Goal: Information Seeking & Learning: Learn about a topic

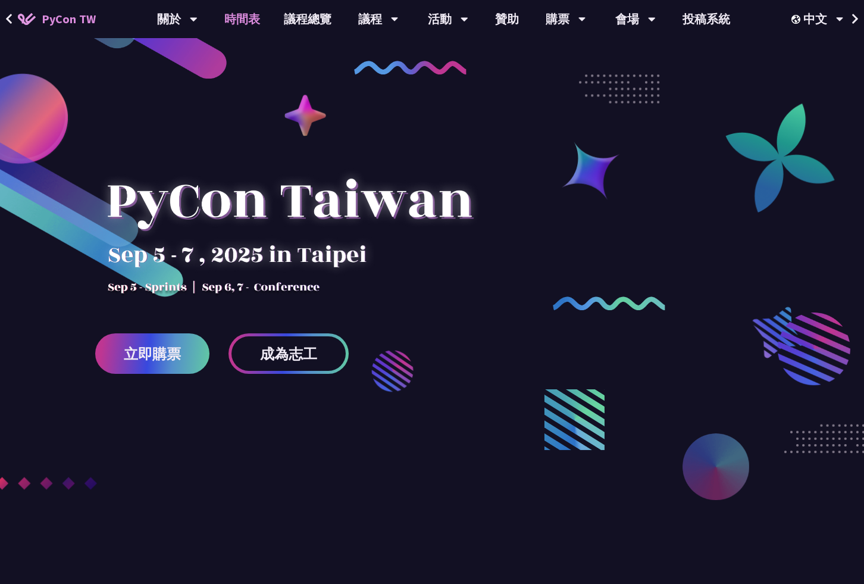
click at [237, 23] on link "時間表" at bounding box center [242, 19] width 60 height 38
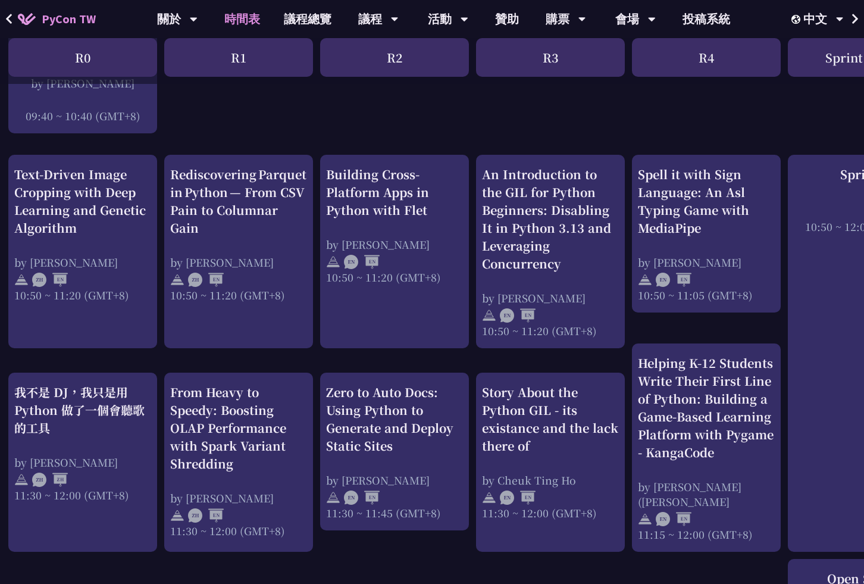
scroll to position [442, 0]
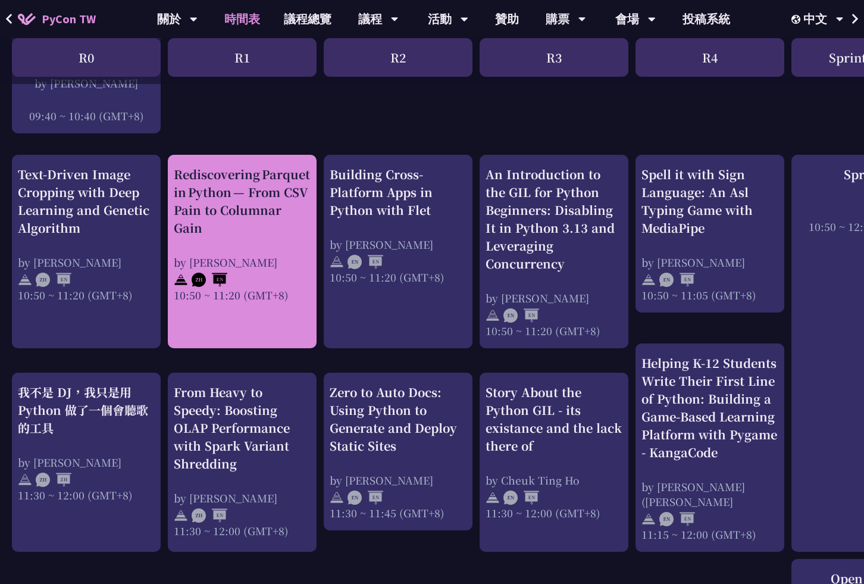
click at [257, 213] on div "Rediscovering Parquet in Python — From CSV Pain to Columnar Gain" at bounding box center [242, 200] width 137 height 71
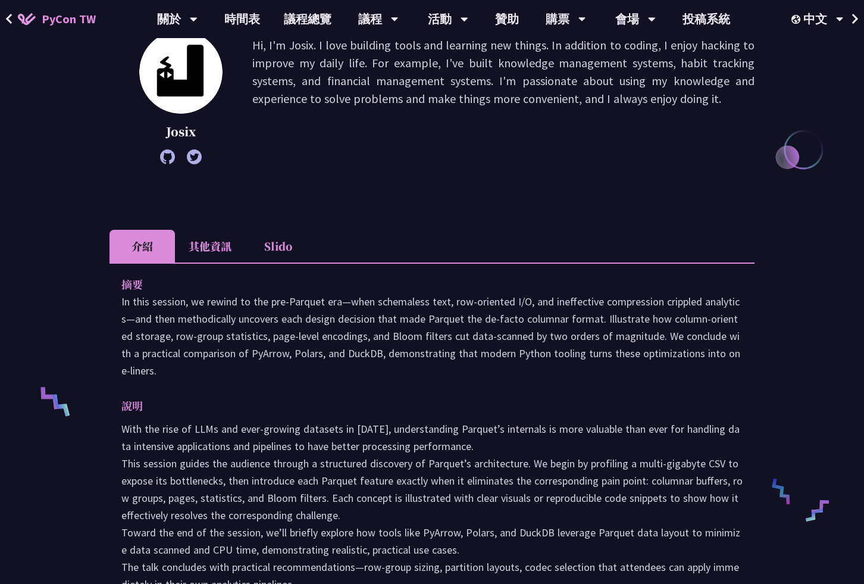
scroll to position [272, 0]
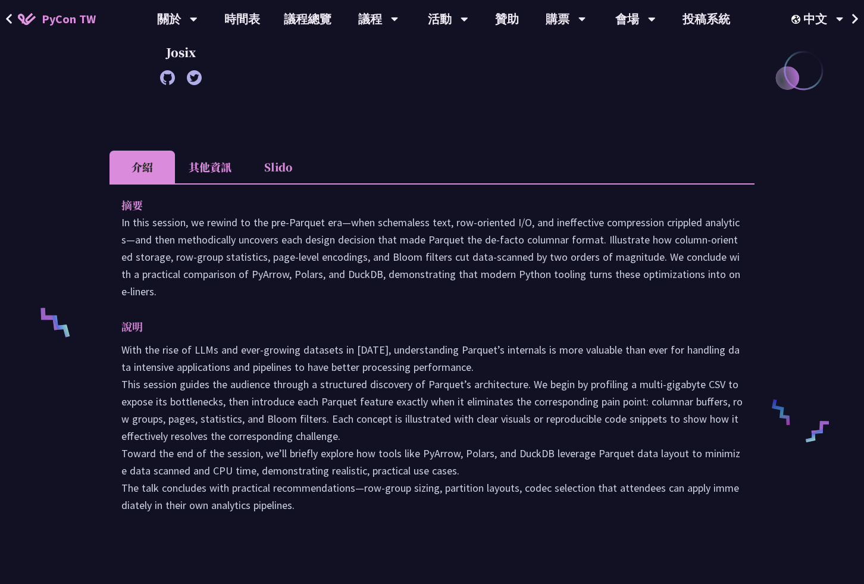
click at [217, 169] on li "其他資訊" at bounding box center [210, 167] width 70 height 33
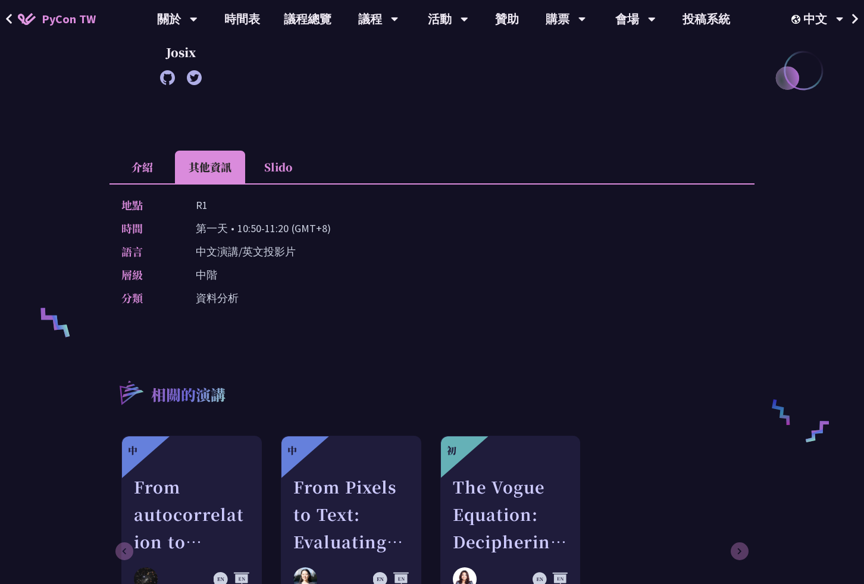
click at [282, 170] on li "Slido" at bounding box center [277, 167] width 65 height 33
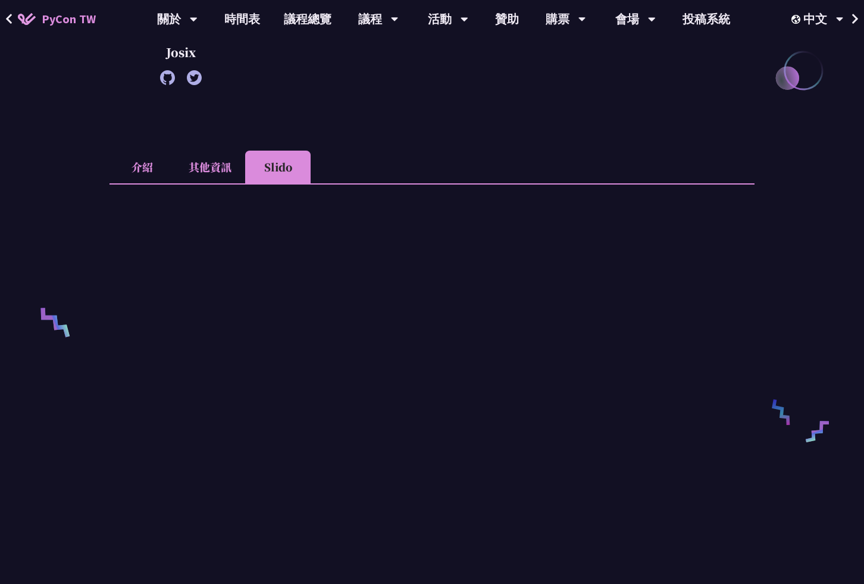
click at [217, 170] on li "其他資訊" at bounding box center [210, 167] width 70 height 33
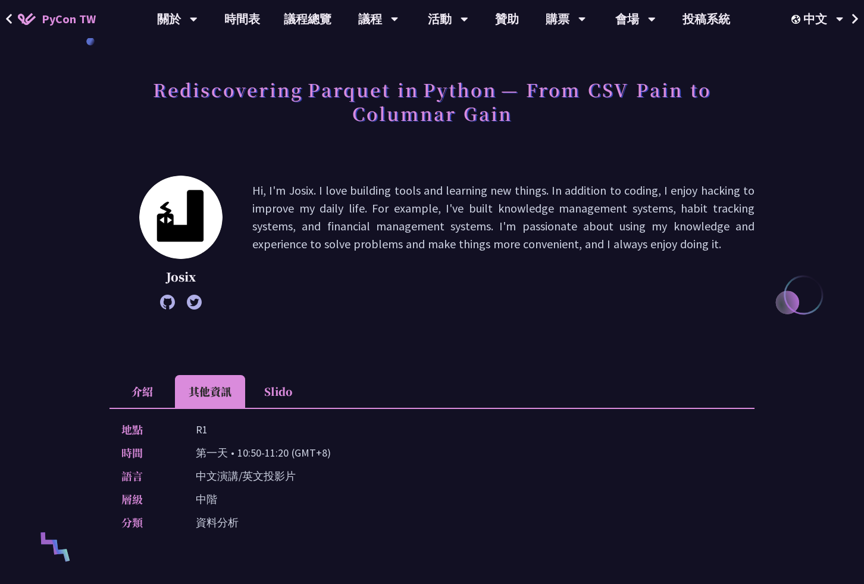
scroll to position [0, 0]
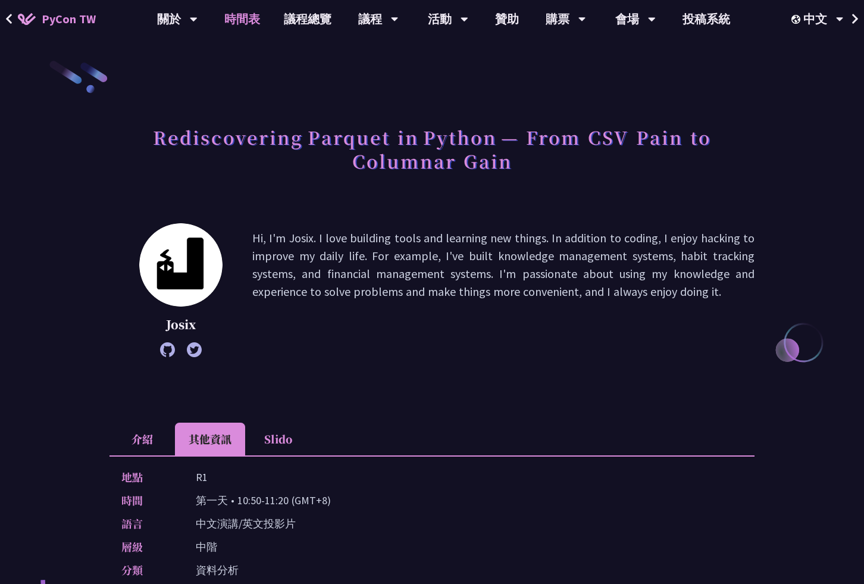
click at [255, 18] on link "時間表" at bounding box center [242, 19] width 60 height 38
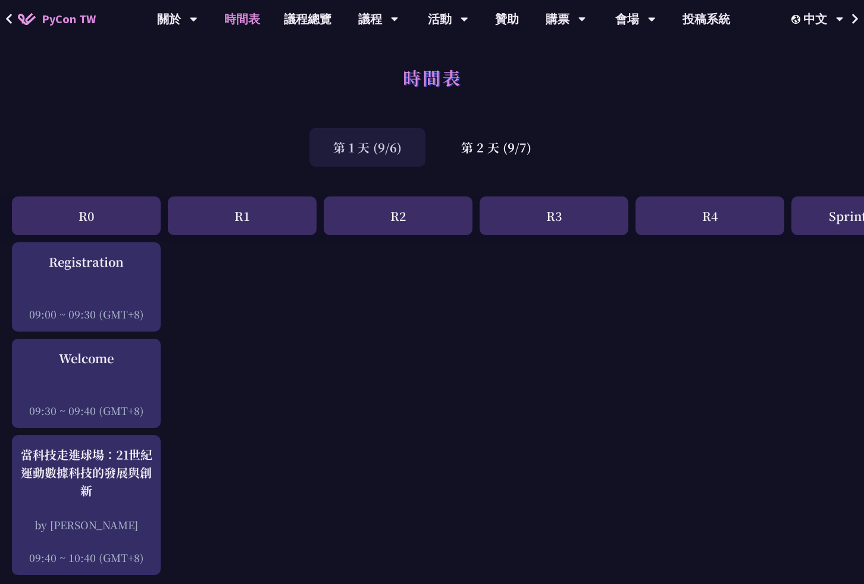
scroll to position [442, 0]
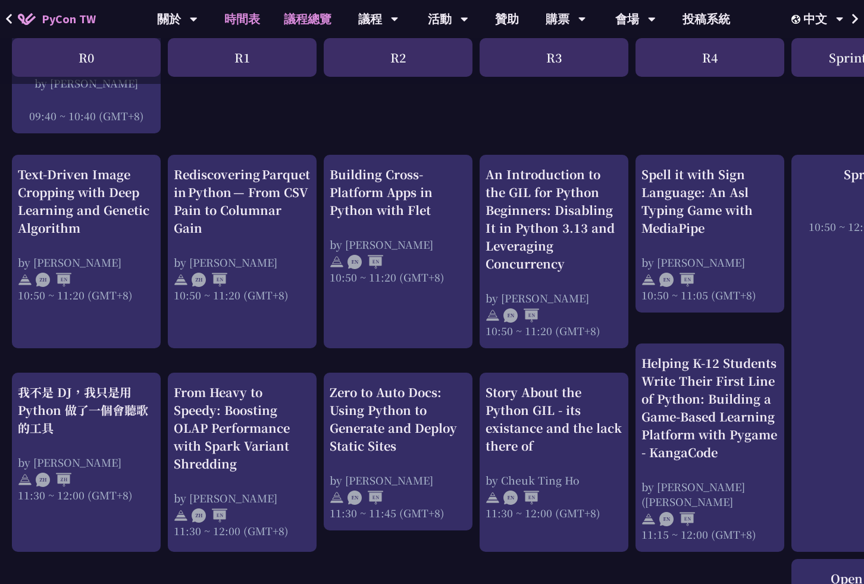
click at [302, 20] on link "議程總覽" at bounding box center [307, 19] width 71 height 38
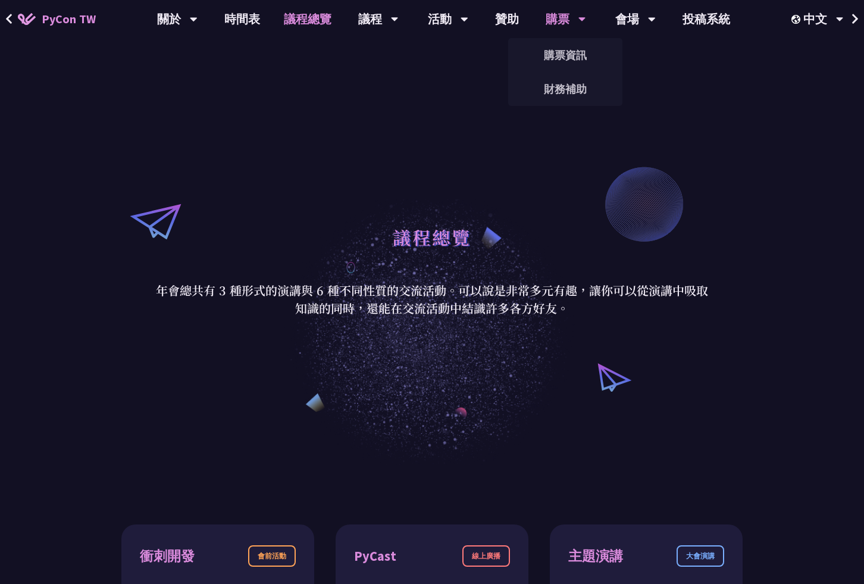
click at [198, 14] on div "購票" at bounding box center [177, 19] width 40 height 38
click at [565, 54] on link "購票資訊" at bounding box center [565, 55] width 114 height 28
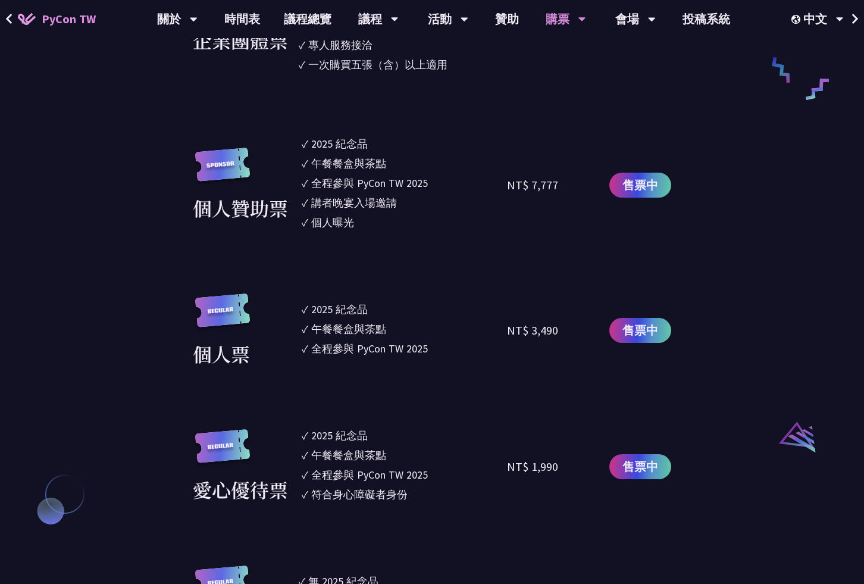
scroll to position [864, 0]
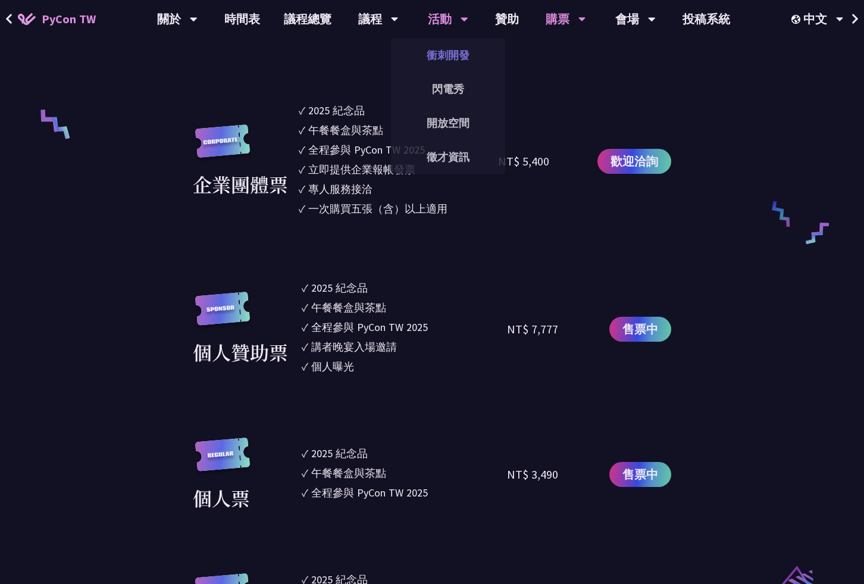
click at [451, 54] on link "衝刺開發" at bounding box center [448, 55] width 114 height 28
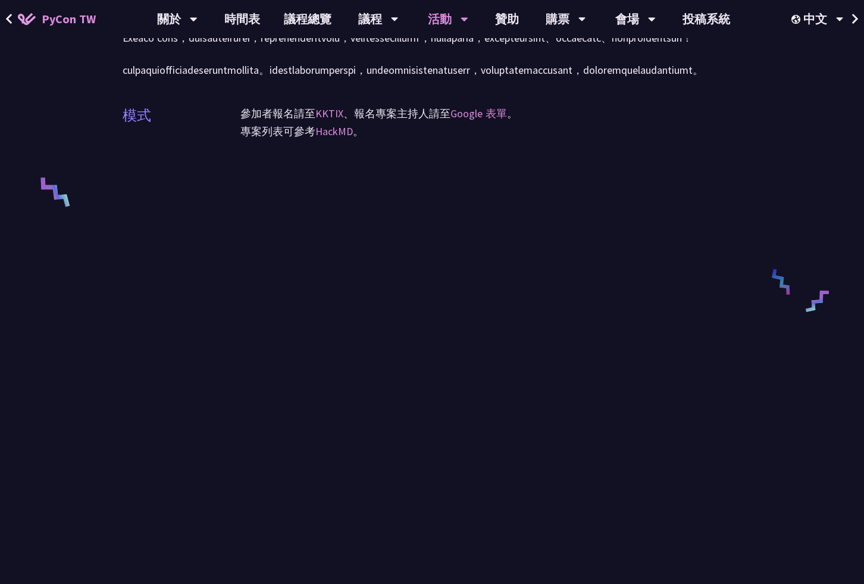
scroll to position [555, 0]
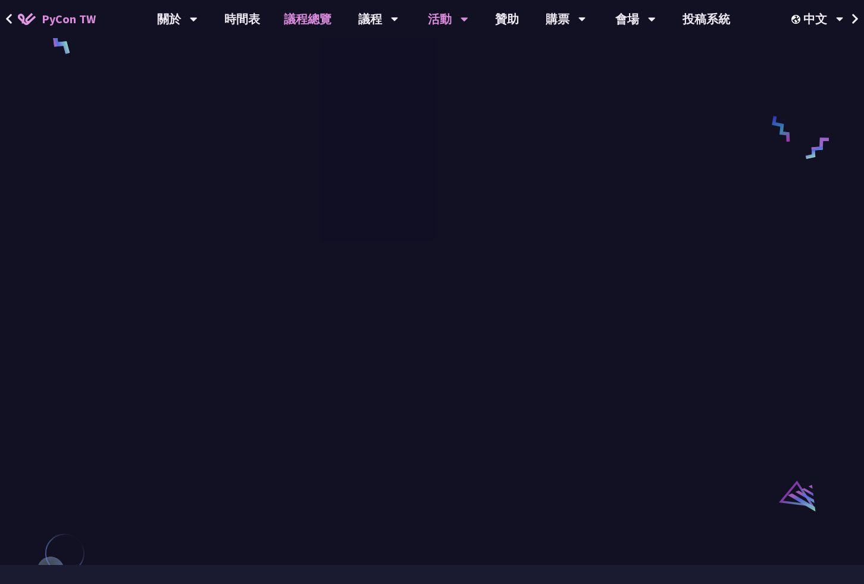
click at [309, 15] on link "議程總覽" at bounding box center [307, 19] width 71 height 38
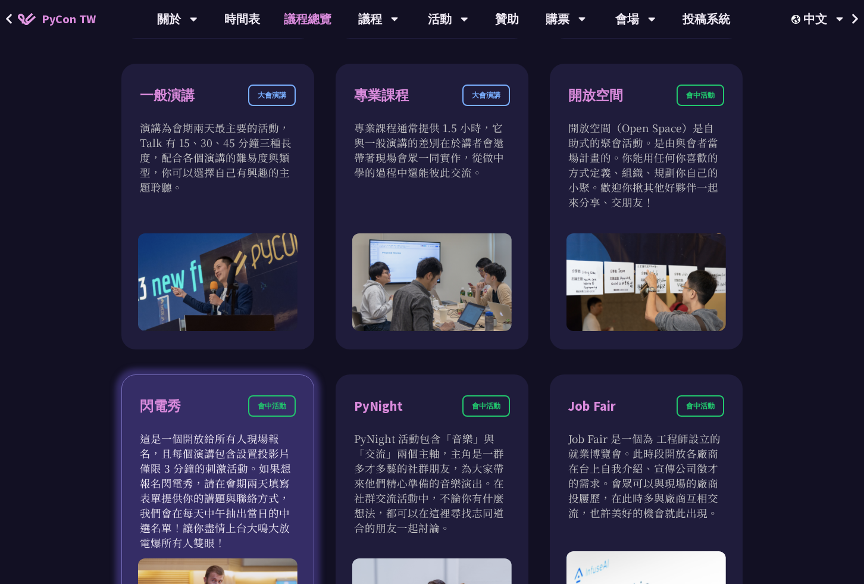
scroll to position [446, 0]
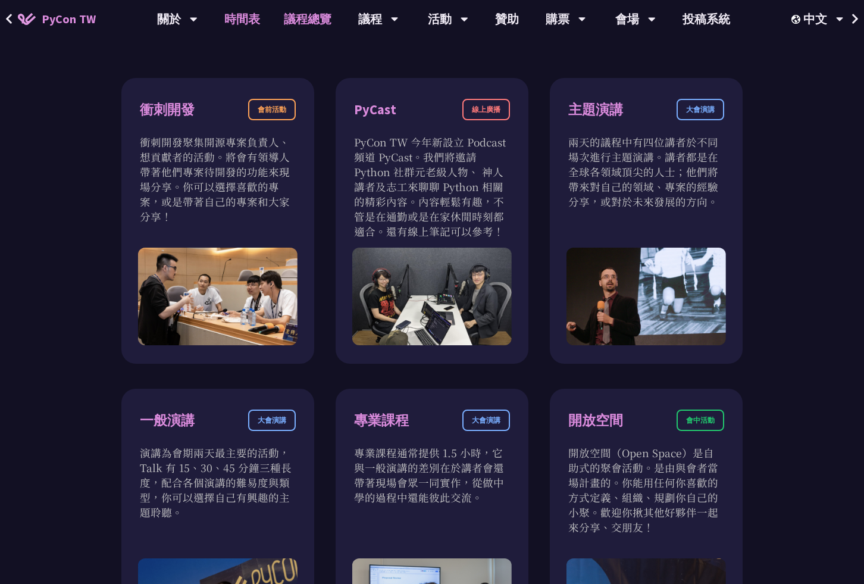
click at [251, 23] on link "時間表" at bounding box center [242, 19] width 60 height 38
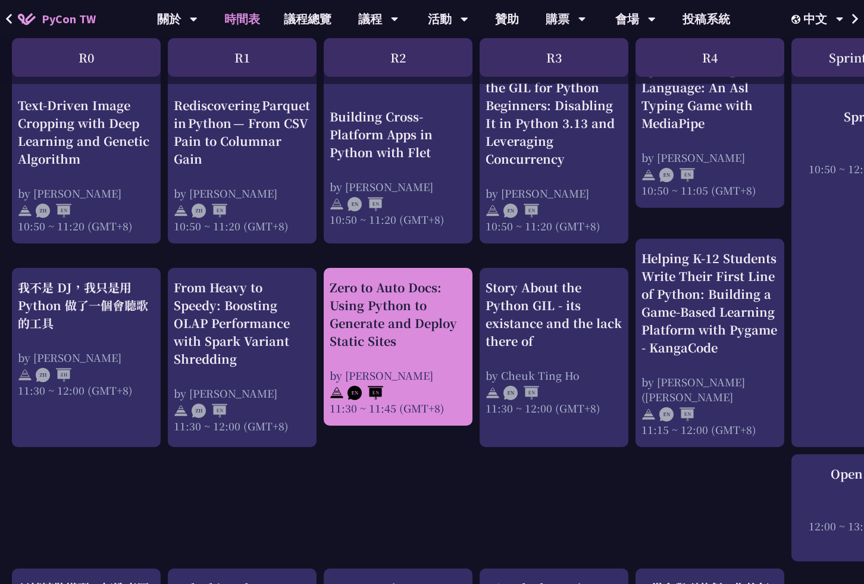
scroll to position [478, 0]
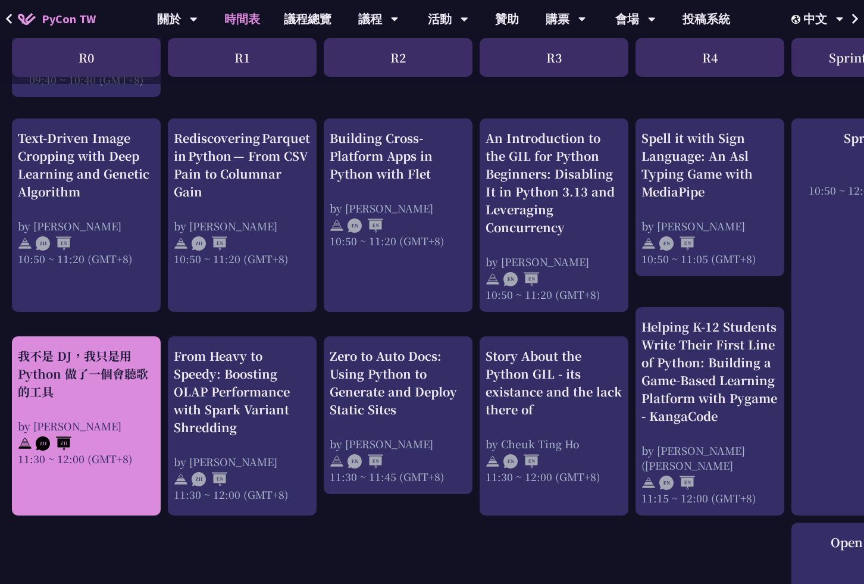
click at [93, 373] on div "我不是 DJ，我只是用 Python 做了一個會聽歌的工具" at bounding box center [86, 374] width 137 height 54
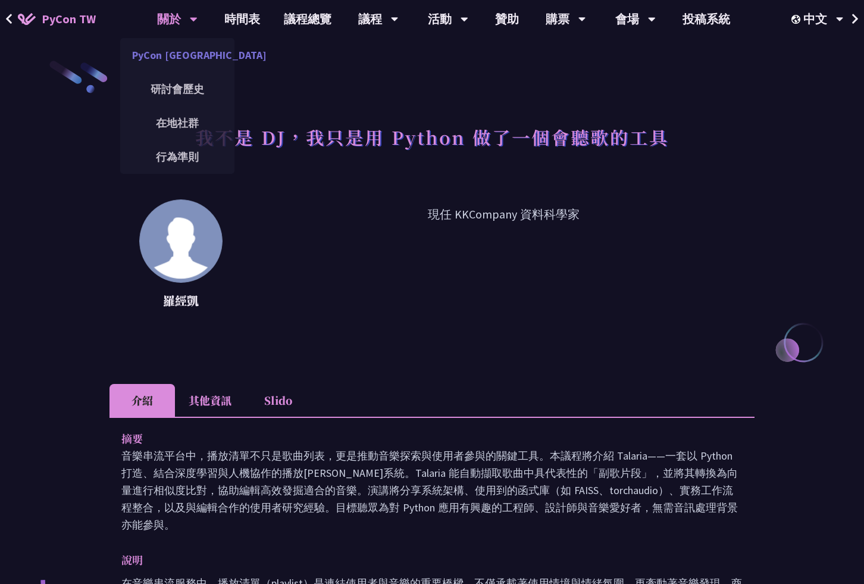
click at [182, 54] on link "PyCon [GEOGRAPHIC_DATA]" at bounding box center [177, 55] width 114 height 28
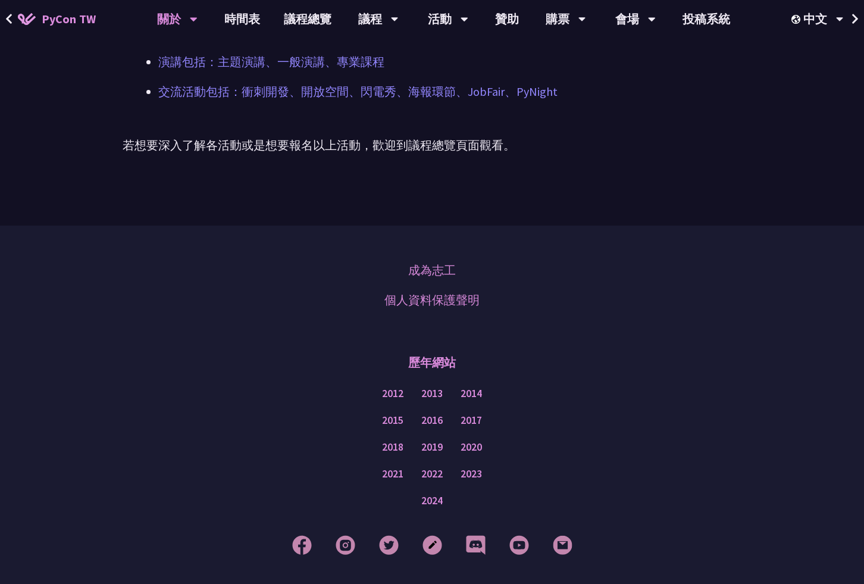
scroll to position [938, 0]
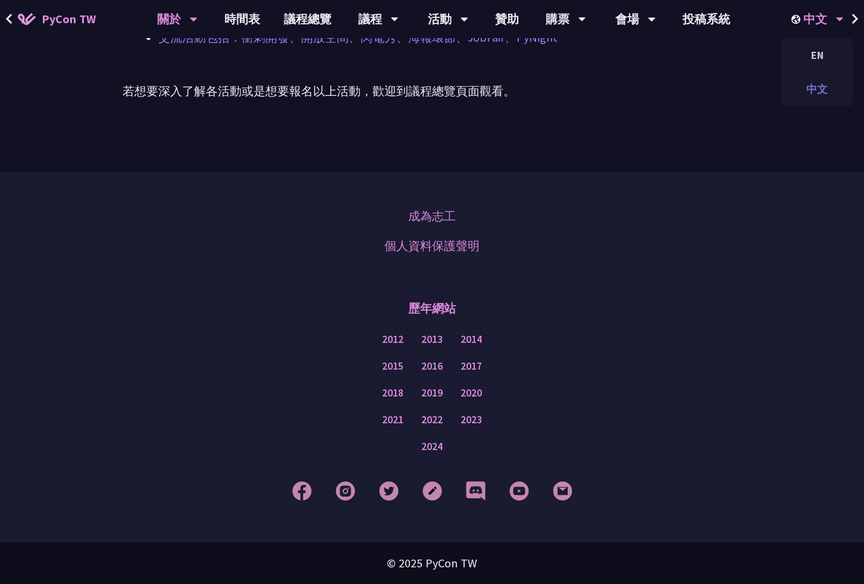
click at [817, 89] on div "中文" at bounding box center [816, 89] width 71 height 28
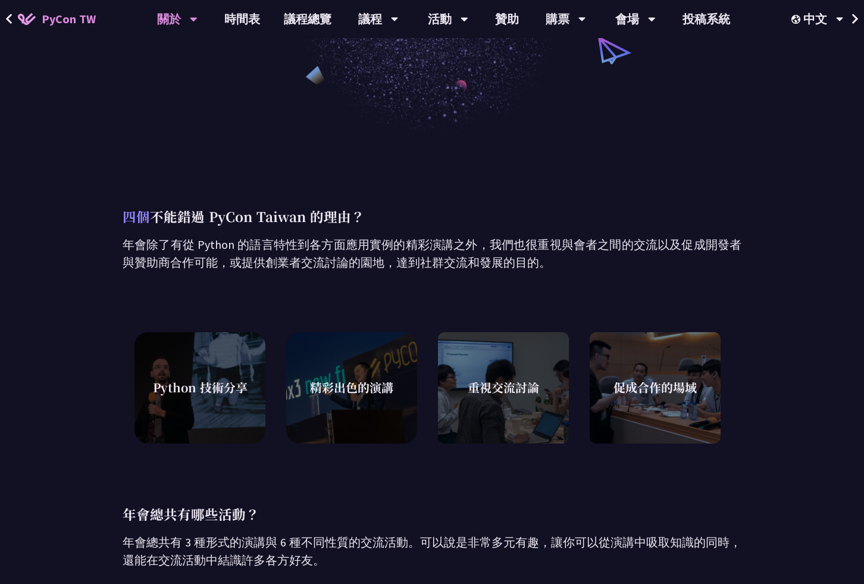
scroll to position [0, 0]
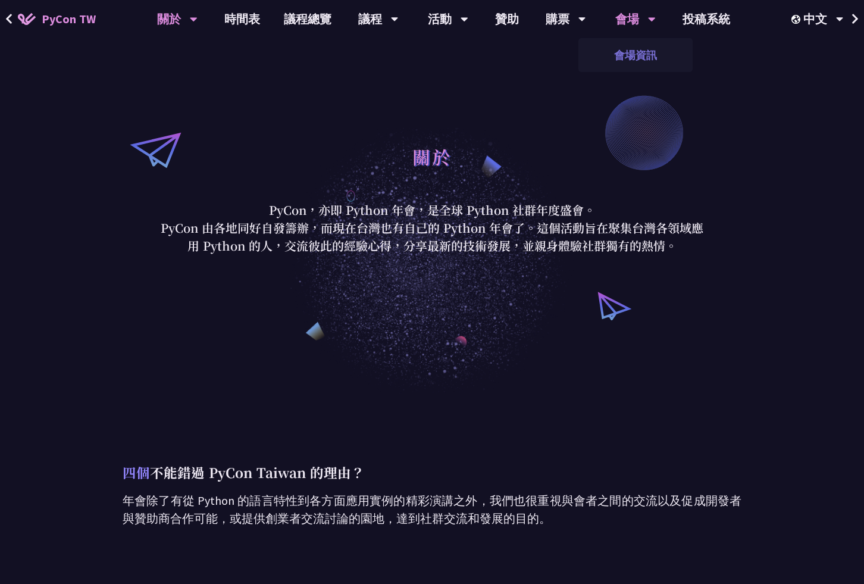
click at [634, 55] on link "會場資訊" at bounding box center [635, 55] width 114 height 28
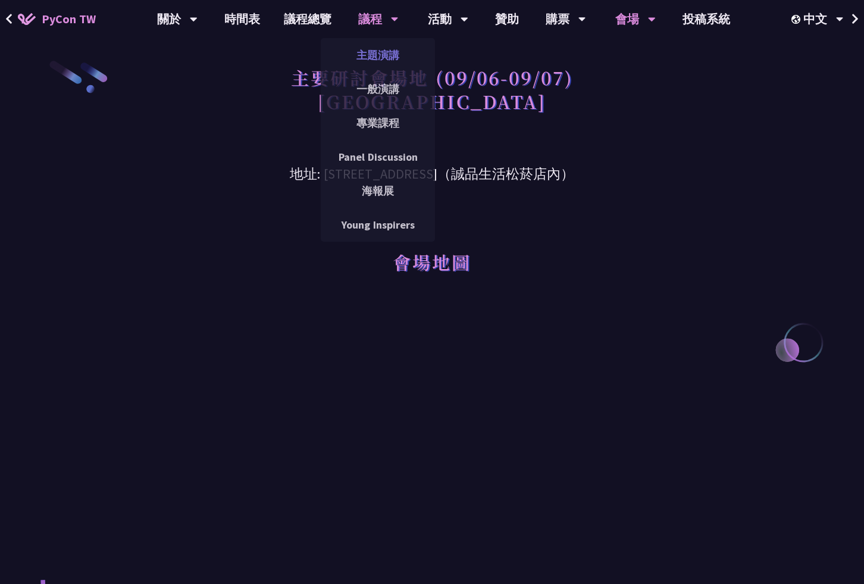
click at [377, 56] on link "主題演講" at bounding box center [378, 55] width 114 height 28
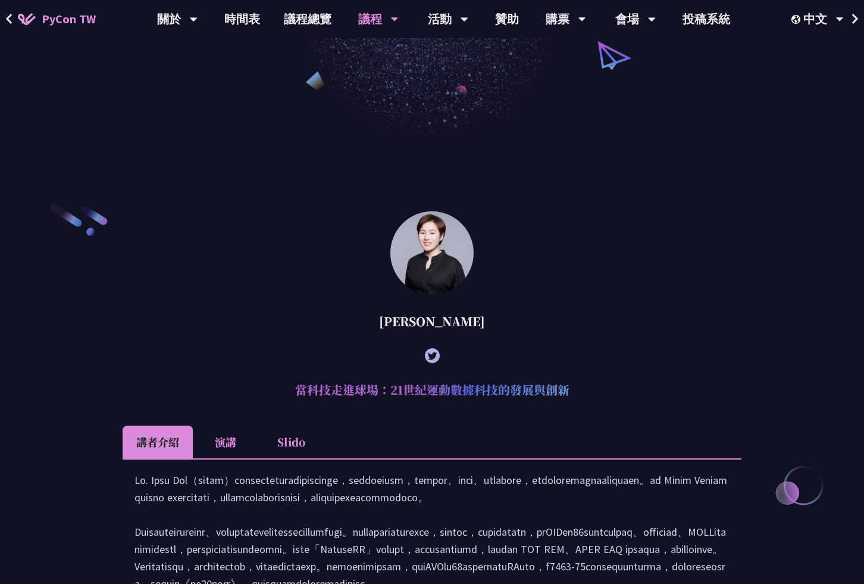
scroll to position [213, 0]
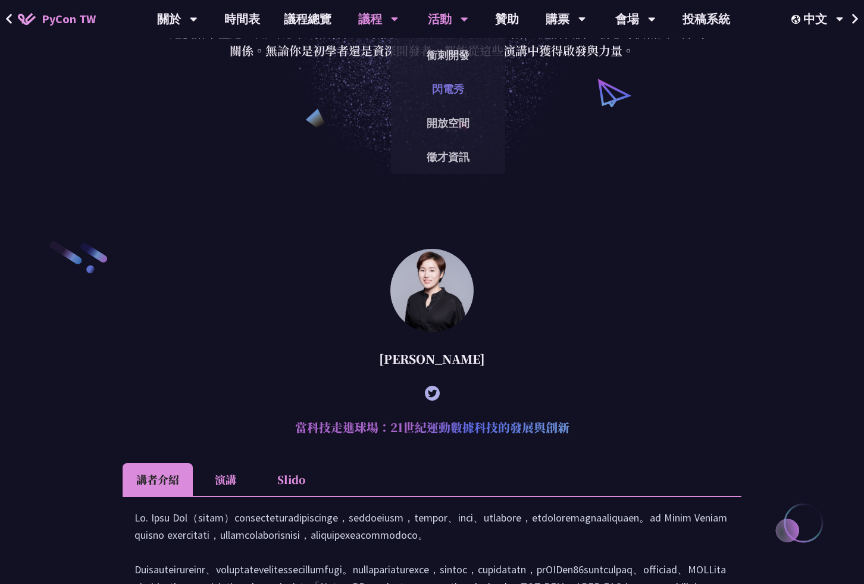
click at [447, 91] on link "閃電秀" at bounding box center [448, 89] width 114 height 28
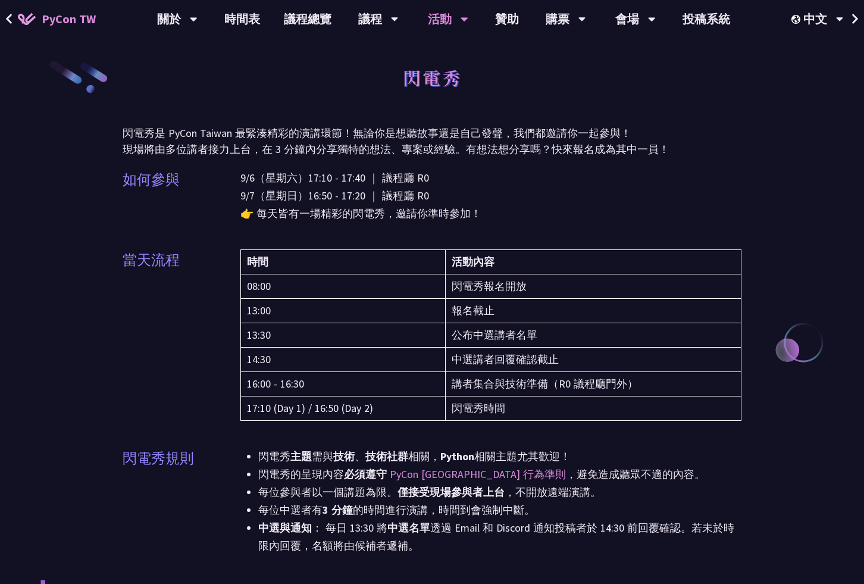
scroll to position [3, 0]
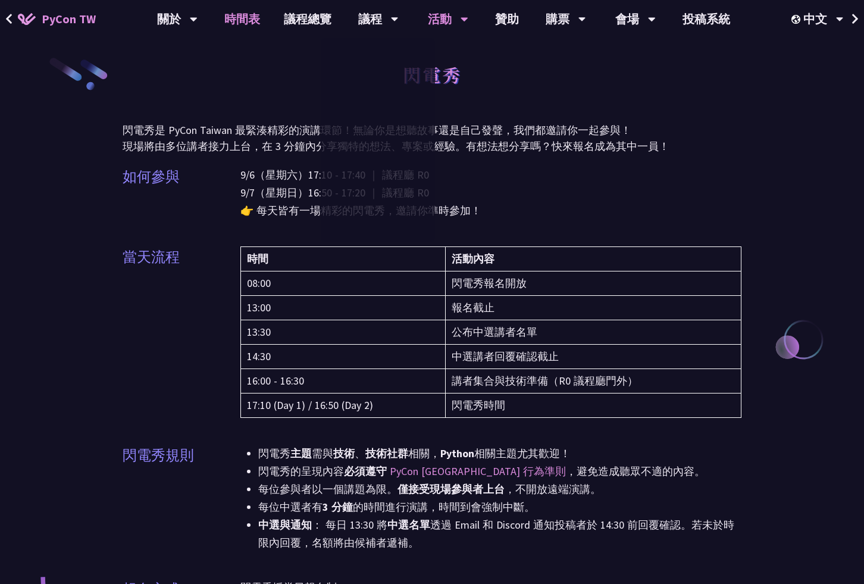
click at [246, 17] on link "時間表" at bounding box center [242, 19] width 60 height 38
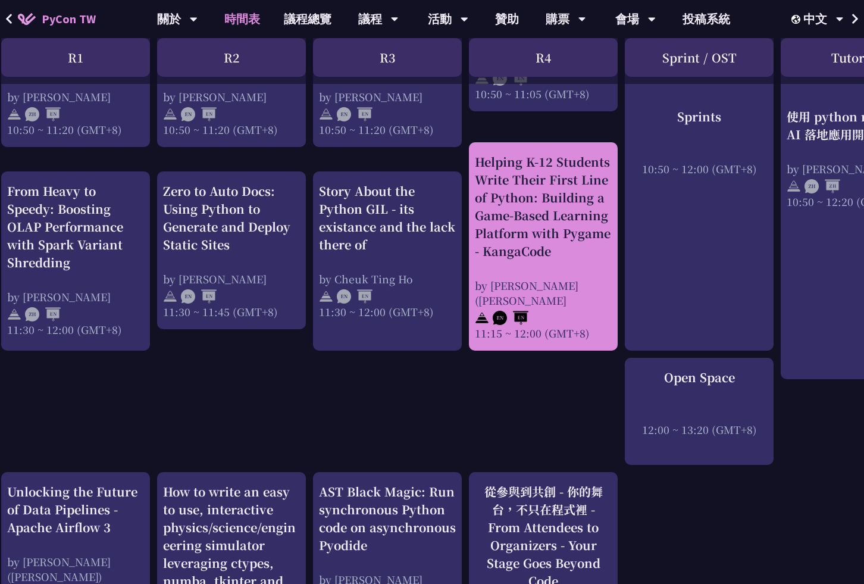
scroll to position [643, 80]
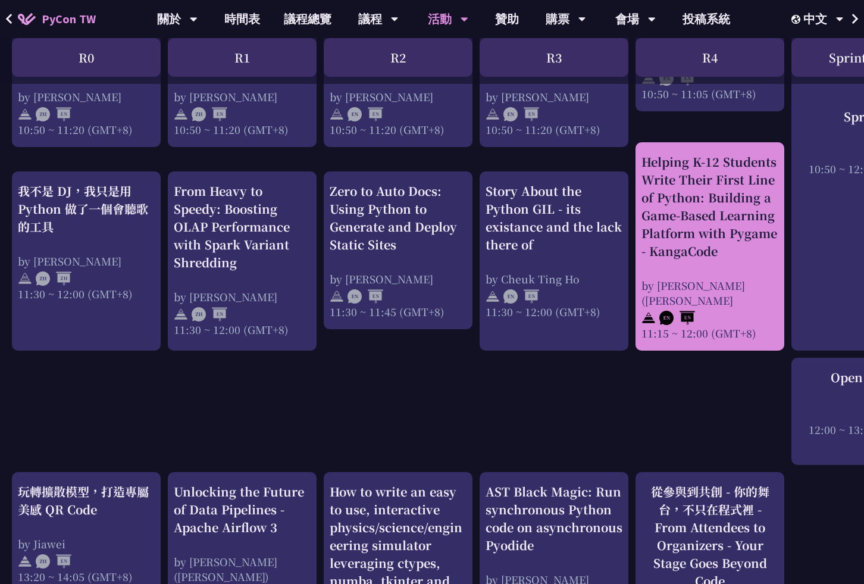
scroll to position [3, 0]
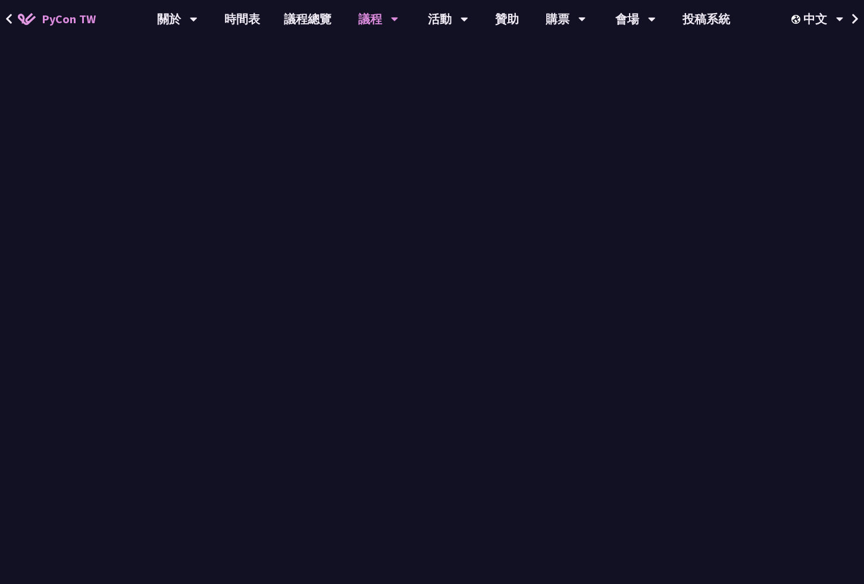
scroll to position [213, 0]
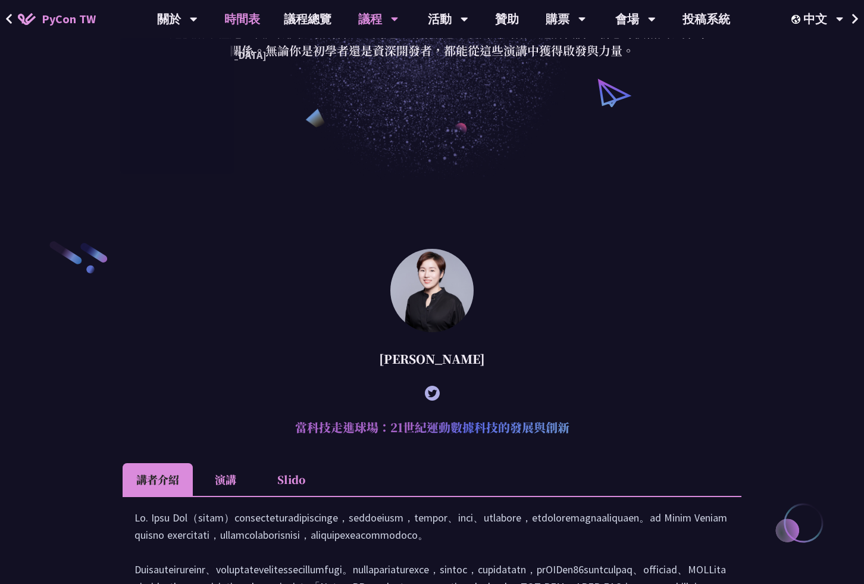
click at [246, 23] on link "時間表" at bounding box center [242, 19] width 60 height 38
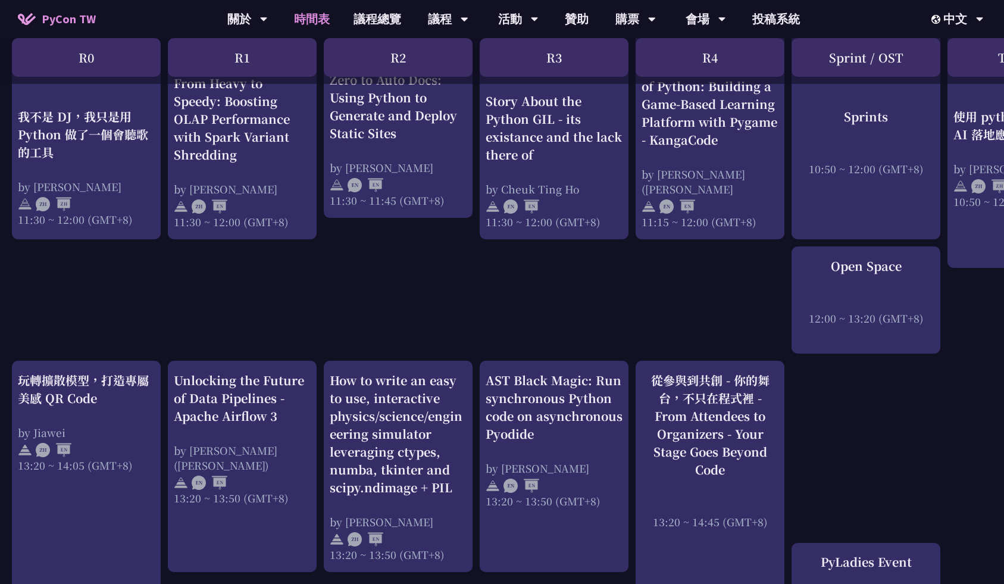
scroll to position [762, 0]
